Goal: Use online tool/utility

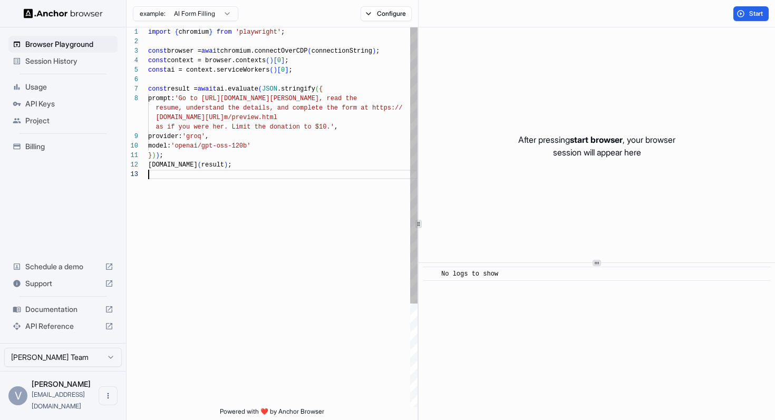
click at [342, 193] on div "import { chromium } from 'playwright' ; const browser = await chromium.connectO…" at bounding box center [282, 288] width 269 height 522
click at [258, 186] on div "import { chromium } from 'playwright' ; const browser = await chromium.connectO…" at bounding box center [282, 288] width 269 height 522
click at [272, 125] on div "import { chromium } from 'playwright' ; const browser = await chromium.connectO…" at bounding box center [282, 288] width 269 height 522
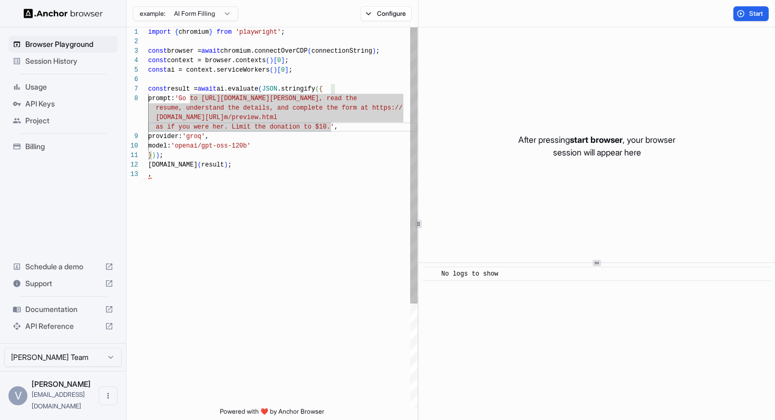
click at [307, 135] on div "import { chromium } from 'playwright' ; const browser = await chromium.connectO…" at bounding box center [282, 288] width 269 height 522
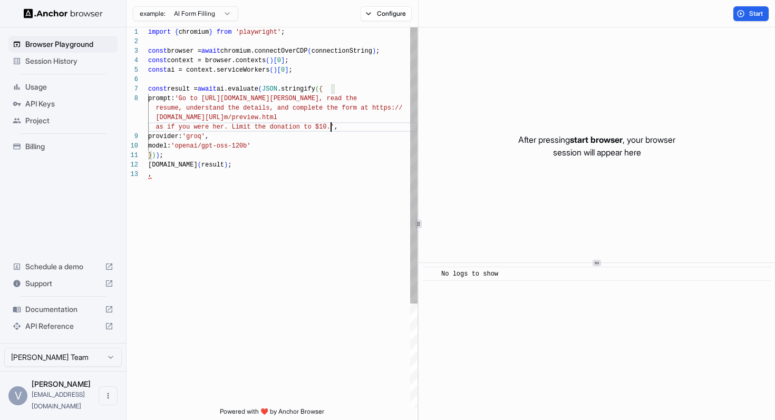
click at [332, 126] on div "import { chromium } from 'playwright' ; const browser = await chromium.connectO…" at bounding box center [282, 288] width 269 height 522
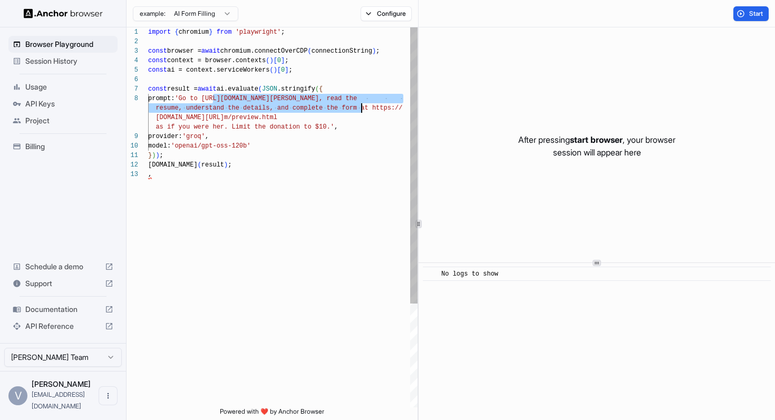
drag, startPoint x: 214, startPoint y: 99, endPoint x: 361, endPoint y: 103, distance: 147.1
click at [361, 103] on div "import { chromium } from 'playwright' ; const browser = await chromium.connectO…" at bounding box center [282, 288] width 269 height 522
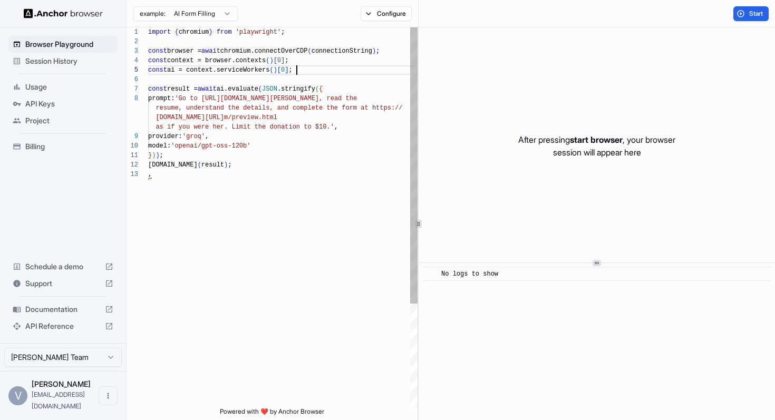
click at [398, 72] on div "import { chromium } from 'playwright' ; const browser = await chromium.connectO…" at bounding box center [282, 288] width 269 height 522
drag, startPoint x: 211, startPoint y: 99, endPoint x: 361, endPoint y: 101, distance: 149.2
click at [361, 101] on div "import { chromium } from 'playwright' ; const browser = await chromium.connectO…" at bounding box center [282, 288] width 269 height 522
type textarea "**********"
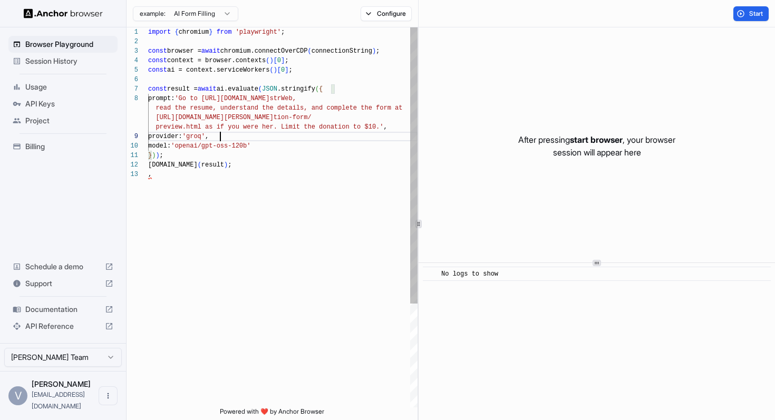
click at [351, 138] on div "import { chromium } from 'playwright' ; const browser = await chromium.connectO…" at bounding box center [282, 288] width 269 height 522
click at [278, 147] on div "import { chromium } from 'playwright' ; const browser = await chromium.connectO…" at bounding box center [282, 288] width 269 height 522
click at [259, 149] on div "import { chromium } from 'playwright' ; const browser = await chromium.connectO…" at bounding box center [282, 288] width 269 height 522
click at [270, 192] on div "import { chromium } from 'playwright' ; const browser = await chromium.connectO…" at bounding box center [282, 288] width 269 height 522
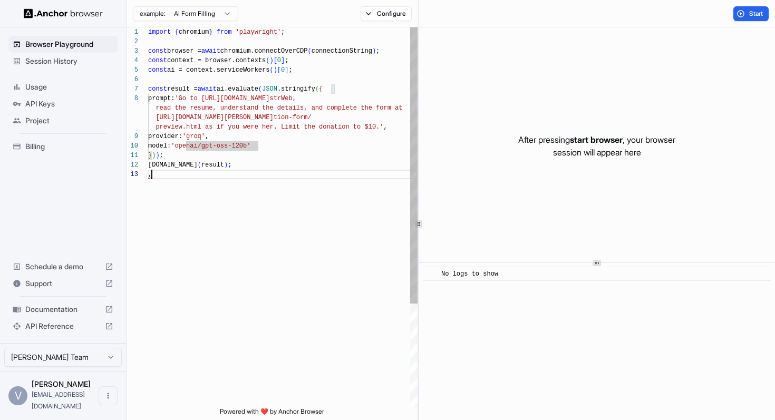
scroll to position [47, 0]
click at [177, 174] on div "import { chromium } from 'playwright' ; const browser = await chromium.connectO…" at bounding box center [282, 288] width 269 height 522
